Goal: Task Accomplishment & Management: Use online tool/utility

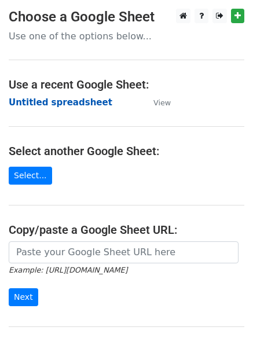
click at [29, 103] on strong "Untitled spreadsheet" at bounding box center [61, 102] width 104 height 10
click at [50, 107] on strong "Untitled spreadsheet" at bounding box center [61, 102] width 104 height 10
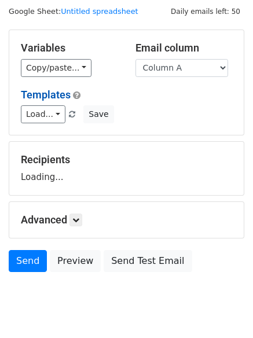
scroll to position [65, 0]
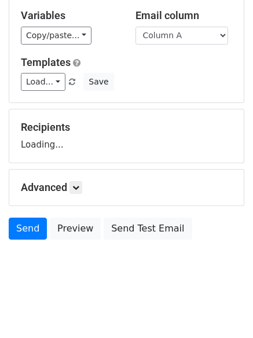
click at [87, 187] on h5 "Advanced" at bounding box center [127, 187] width 212 height 13
click at [82, 185] on link at bounding box center [76, 187] width 13 height 13
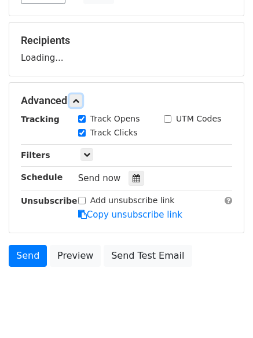
scroll to position [179, 0]
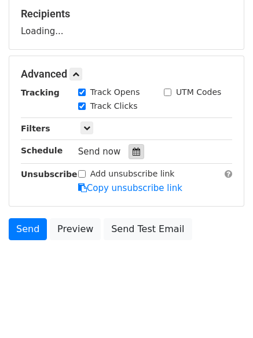
click at [133, 148] on icon at bounding box center [137, 152] width 8 height 8
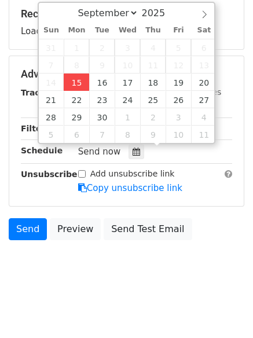
type input "2025-09-15 12:00"
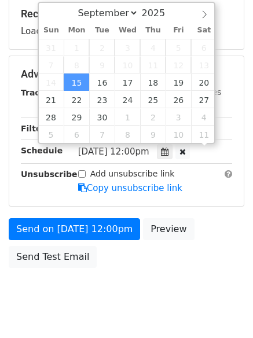
scroll to position [1, 0]
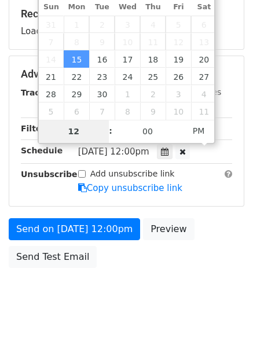
type input "4"
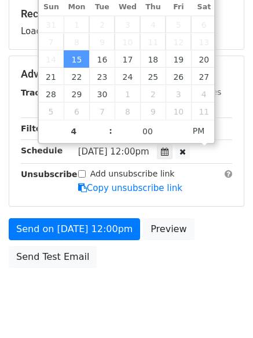
type input "2025-09-15 16:00"
click at [136, 294] on body "New Campaign Daily emails left: 50 Google Sheet: Untitled spreadsheet Variables…" at bounding box center [126, 75] width 253 height 491
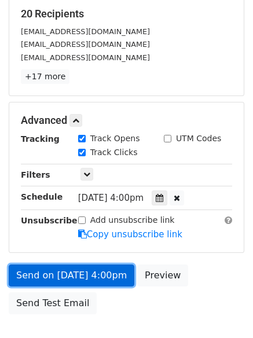
click at [97, 280] on link "Send on Sep 15 at 4:00pm" at bounding box center [72, 276] width 126 height 22
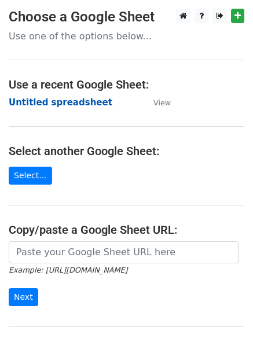
click at [36, 104] on strong "Untitled spreadsheet" at bounding box center [61, 102] width 104 height 10
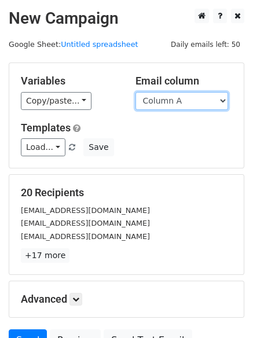
click at [176, 94] on select "Column A Column B Column C Column D Column E Column F" at bounding box center [182, 101] width 93 height 18
select select "Column B"
click at [136, 92] on select "Column A Column B Column C Column D Column E Column F" at bounding box center [182, 101] width 93 height 18
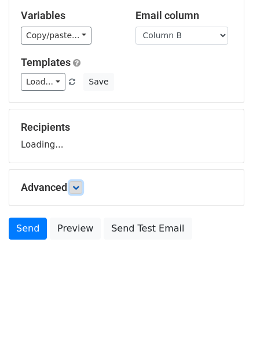
click at [79, 188] on icon at bounding box center [75, 187] width 7 height 7
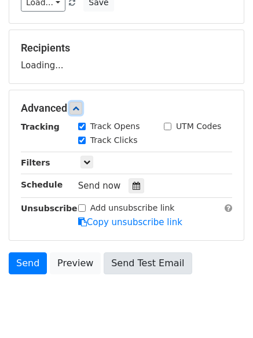
scroll to position [179, 0]
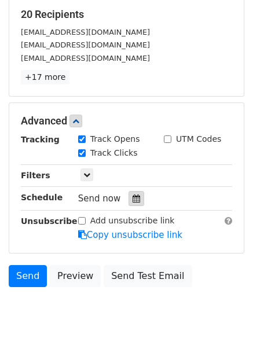
click at [133, 196] on icon at bounding box center [137, 199] width 8 height 8
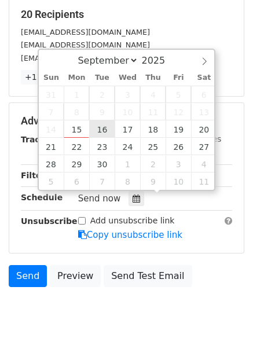
type input "2025-09-16 12:00"
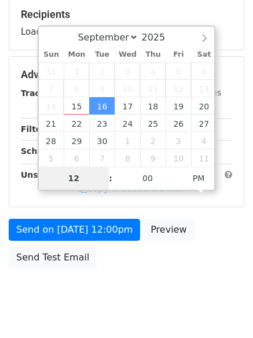
type input "5"
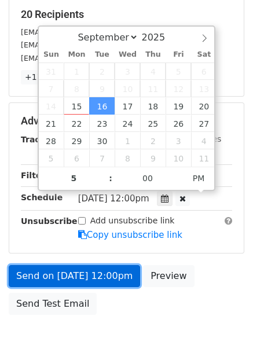
type input "2025-09-16 17:00"
click at [80, 278] on link "Send on Sep 16 at 12:00pm" at bounding box center [75, 276] width 132 height 22
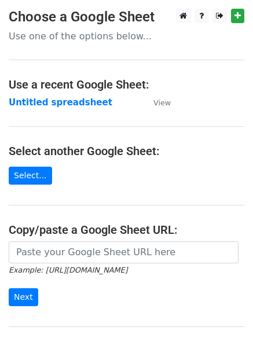
click at [37, 95] on main "Choose a Google Sheet Use one of the options below... Use a recent Google Sheet…" at bounding box center [126, 189] width 253 height 360
click at [37, 105] on strong "Untitled spreadsheet" at bounding box center [61, 102] width 104 height 10
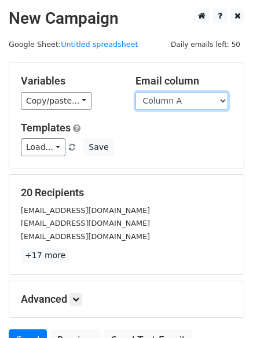
click at [170, 106] on select "Column A Column B Column C Column D Column E Column F" at bounding box center [182, 101] width 93 height 18
select select "Column C"
click at [136, 92] on select "Column A Column B Column C Column D Column E Column F" at bounding box center [182, 101] width 93 height 18
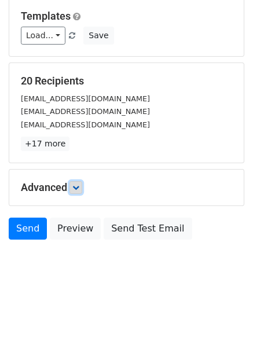
click at [75, 186] on icon at bounding box center [75, 187] width 7 height 7
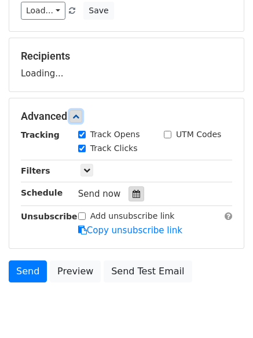
scroll to position [178, 0]
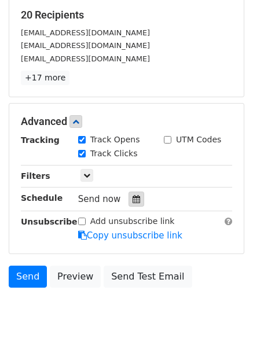
click at [133, 195] on icon at bounding box center [137, 199] width 8 height 8
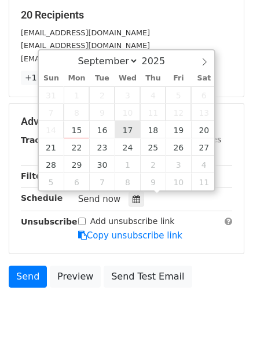
type input "2025-09-17 12:00"
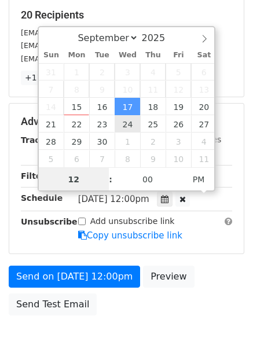
scroll to position [1, 0]
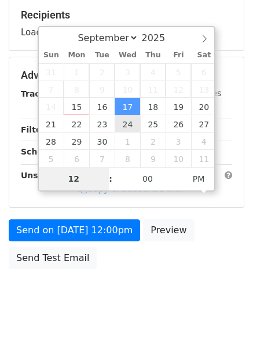
type input "6"
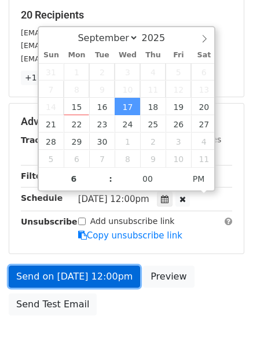
type input "2025-09-17 18:00"
click at [79, 274] on link "Send on Sep 17 at 12:00pm" at bounding box center [75, 277] width 132 height 22
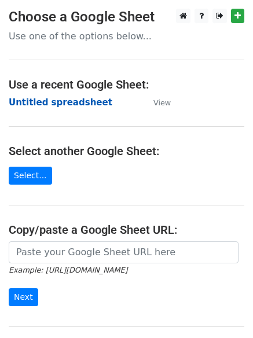
click at [30, 97] on strong "Untitled spreadsheet" at bounding box center [61, 102] width 104 height 10
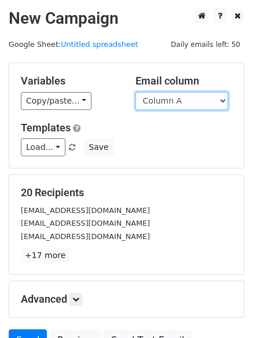
click at [175, 105] on select "Column A Column B Column C Column D Column E Column F" at bounding box center [182, 101] width 93 height 18
select select "Column D"
click at [136, 92] on select "Column A Column B Column C Column D Column E Column F" at bounding box center [182, 101] width 93 height 18
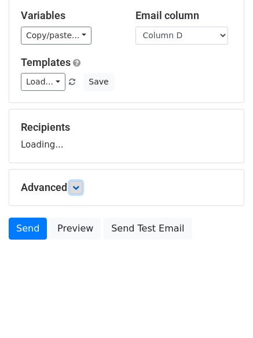
click at [82, 187] on link at bounding box center [76, 187] width 13 height 13
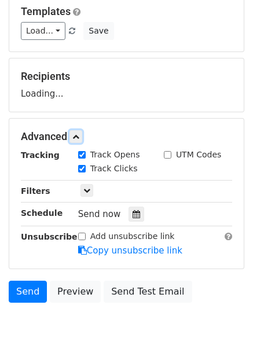
scroll to position [179, 0]
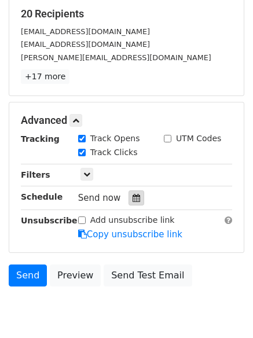
click at [133, 199] on icon at bounding box center [137, 198] width 8 height 8
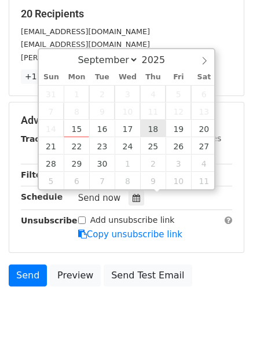
type input "2025-09-18 12:00"
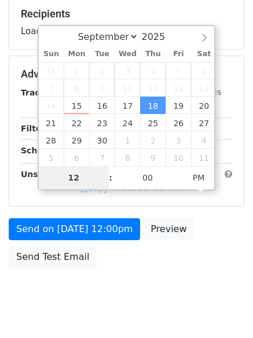
type input "7"
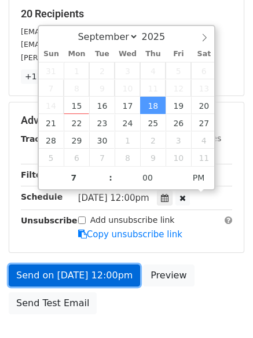
type input "2025-09-18 19:00"
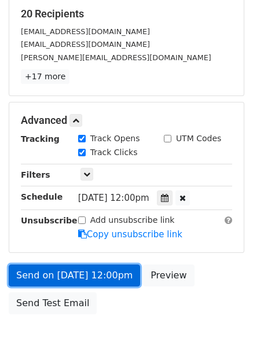
click at [80, 269] on link "Send on Sep 18 at 12:00pm" at bounding box center [75, 276] width 132 height 22
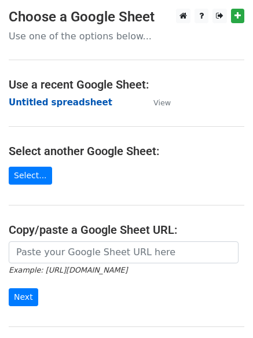
click at [56, 97] on strong "Untitled spreadsheet" at bounding box center [61, 102] width 104 height 10
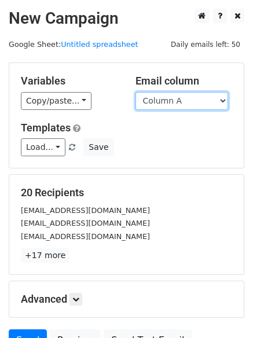
click at [169, 104] on select "Column A Column B Column C Column D Column E Column F" at bounding box center [182, 101] width 93 height 18
select select "Column E"
click at [136, 92] on select "Column A Column B Column C Column D Column E Column F" at bounding box center [182, 101] width 93 height 18
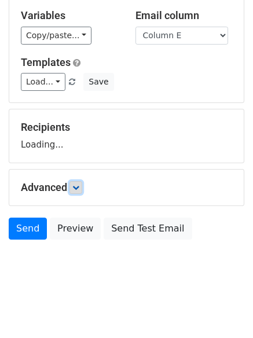
click at [79, 185] on icon at bounding box center [75, 187] width 7 height 7
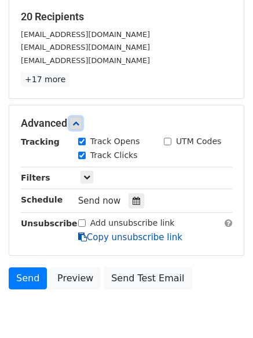
scroll to position [179, 0]
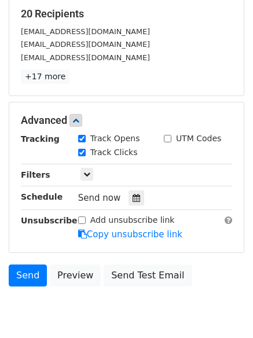
click at [140, 195] on div "Send now" at bounding box center [146, 199] width 136 height 16
click at [133, 199] on icon at bounding box center [137, 198] width 8 height 8
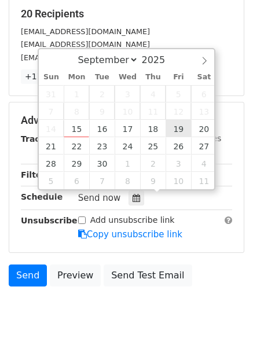
type input "[DATE] 12:00"
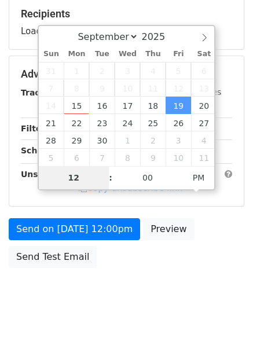
type input "8"
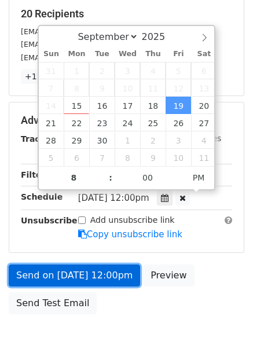
type input "[DATE] 20:00"
click at [83, 272] on link "Send on [DATE] 12:00pm" at bounding box center [75, 276] width 132 height 22
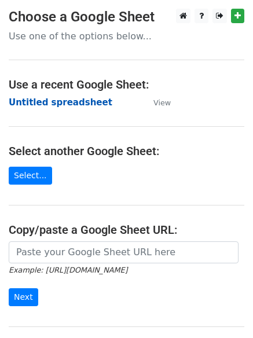
click at [34, 97] on strong "Untitled spreadsheet" at bounding box center [61, 102] width 104 height 10
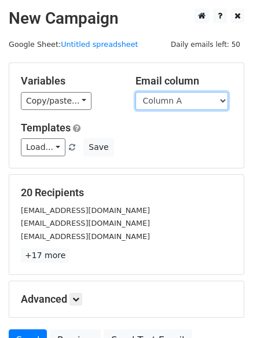
click at [184, 101] on select "Column A Column B Column C Column D Column E Column F" at bounding box center [182, 101] width 93 height 18
click at [184, 100] on select "Column A Column B Column C Column D Column E Column F" at bounding box center [182, 101] width 93 height 18
select select "Column F"
click at [136, 92] on select "Column A Column B Column C Column D Column E Column F" at bounding box center [182, 101] width 93 height 18
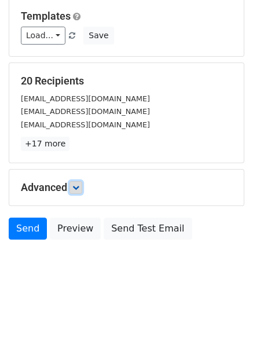
click at [79, 191] on icon at bounding box center [75, 187] width 7 height 7
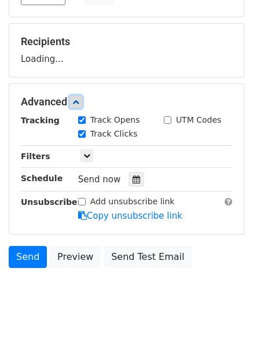
scroll to position [179, 0]
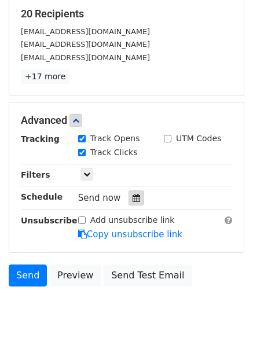
click at [135, 201] on div at bounding box center [137, 198] width 16 height 15
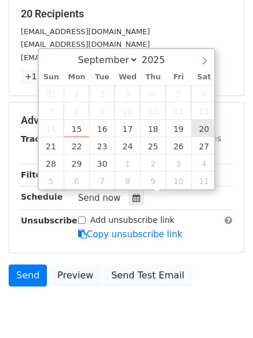
type input "2025-09-20 12:00"
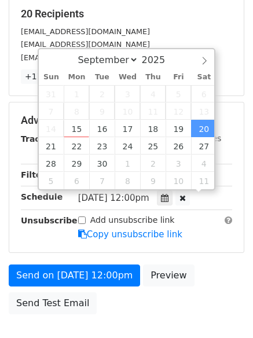
scroll to position [1, 0]
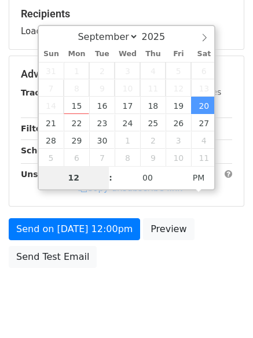
type input "9"
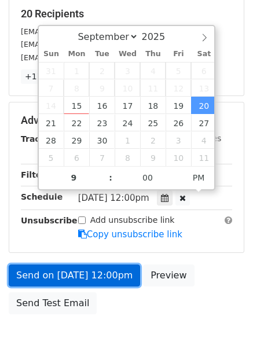
type input "2025-09-20 21:00"
click at [79, 267] on link "Send on Sep 20 at 12:00pm" at bounding box center [75, 276] width 132 height 22
